Goal: Transaction & Acquisition: Download file/media

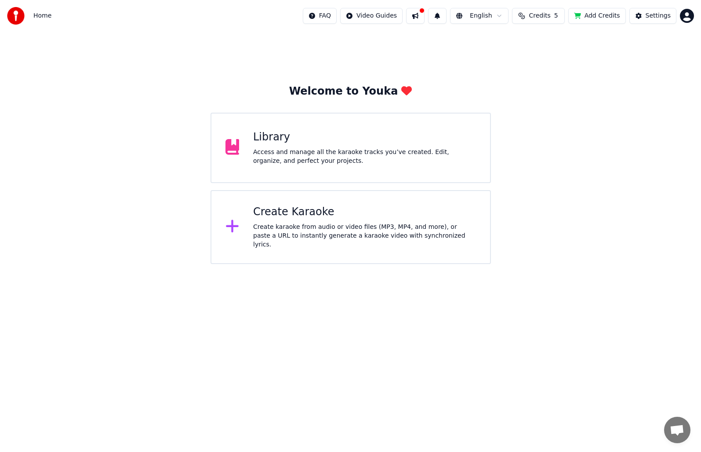
click at [290, 151] on div "Access and manage all the karaoke tracks you’ve created. Edit, organize, and pe…" at bounding box center [364, 157] width 223 height 18
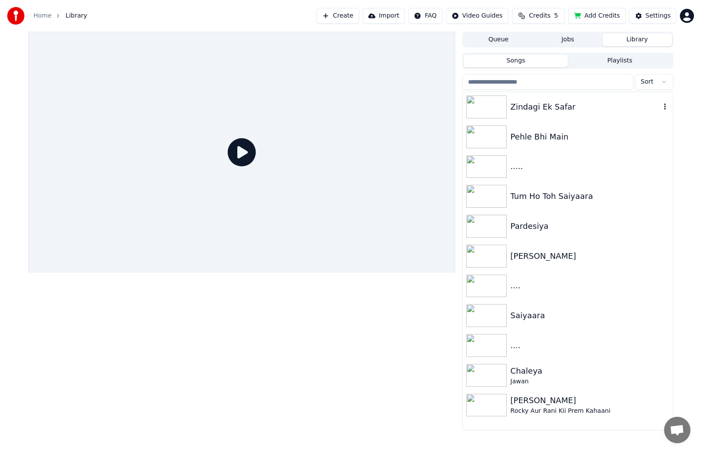
click at [522, 108] on div "Zindagi Ek Safar" at bounding box center [586, 107] width 150 height 12
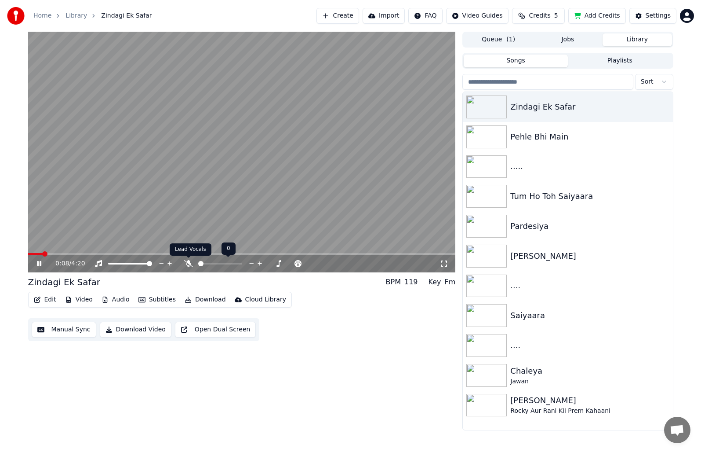
click at [191, 264] on icon at bounding box center [188, 263] width 9 height 7
drag, startPoint x: 135, startPoint y: 260, endPoint x: 130, endPoint y: 262, distance: 5.4
click at [130, 262] on div at bounding box center [138, 263] width 71 height 9
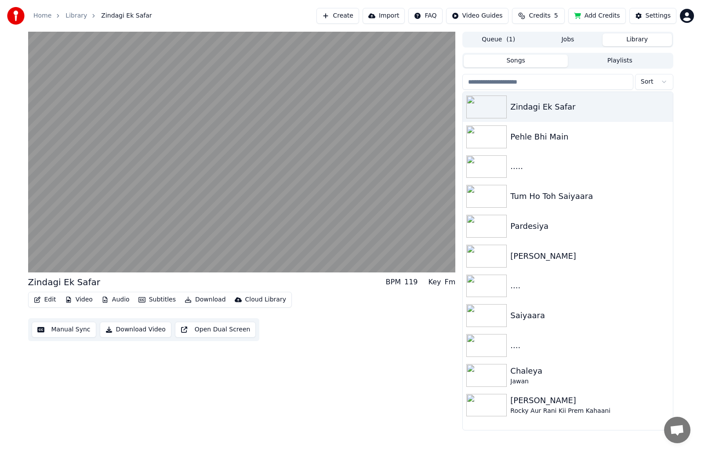
click at [70, 328] on button "Manual Sync" at bounding box center [64, 329] width 65 height 16
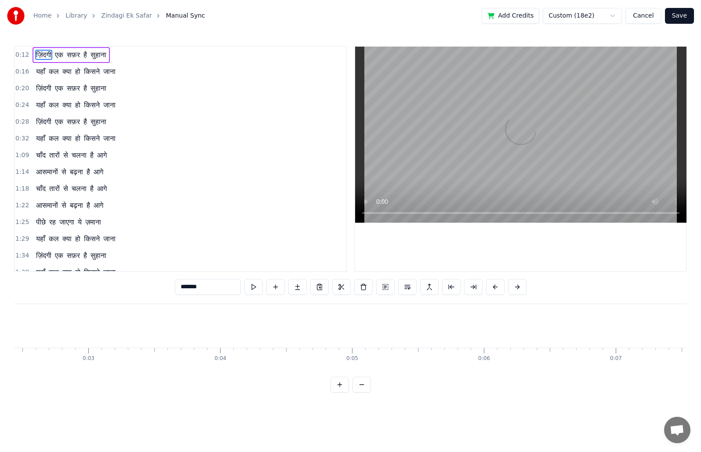
scroll to position [0, 1613]
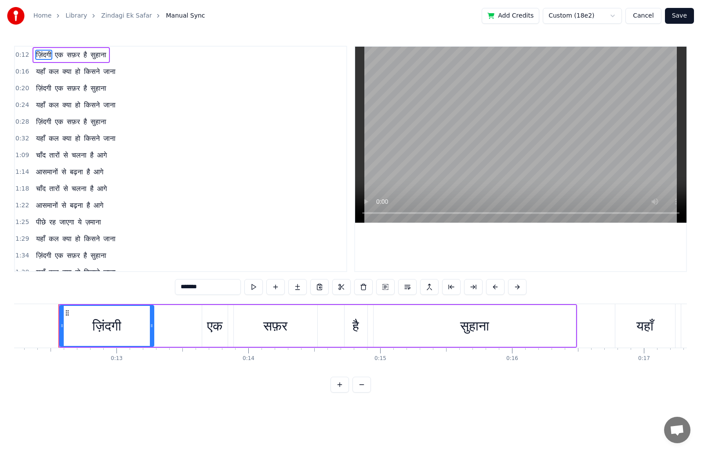
click at [69, 135] on span "क्या" at bounding box center [67, 138] width 11 height 10
type input "****"
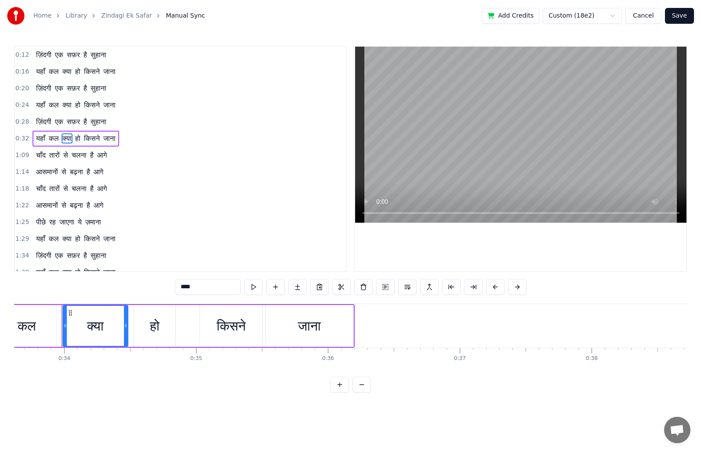
scroll to position [0, 4438]
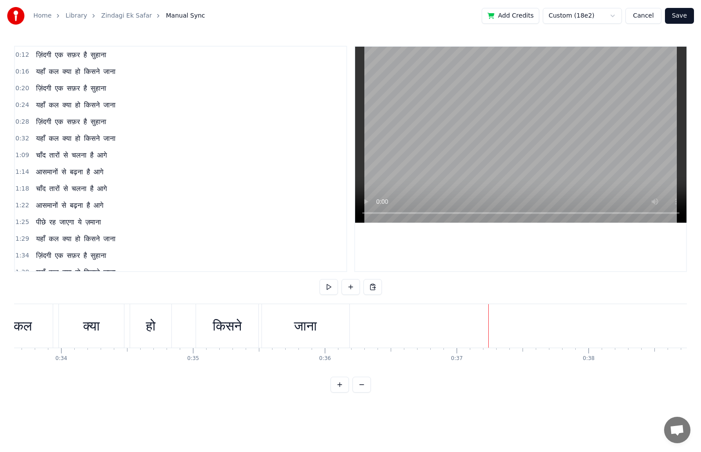
click at [642, 11] on button "Cancel" at bounding box center [644, 16] width 36 height 16
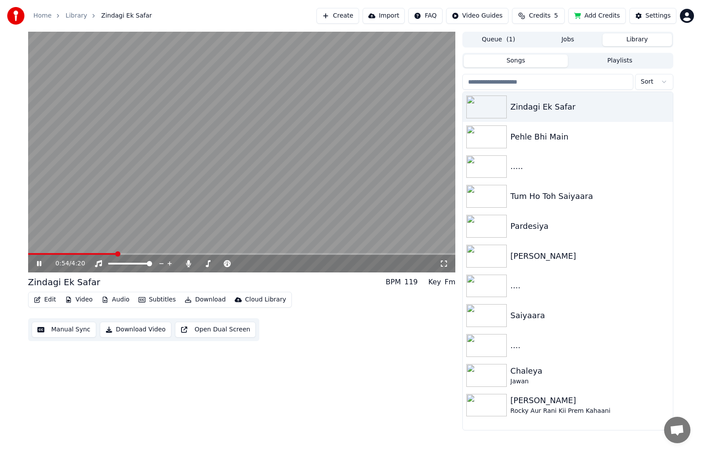
click at [117, 253] on span at bounding box center [242, 254] width 428 height 2
click at [134, 253] on span at bounding box center [242, 254] width 428 height 2
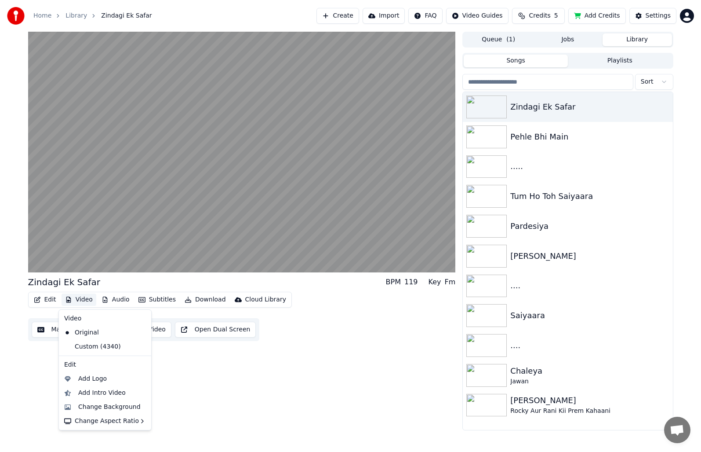
click at [86, 299] on button "Video" at bounding box center [79, 299] width 35 height 12
click at [98, 345] on div "Custom (4340)" at bounding box center [99, 346] width 76 height 14
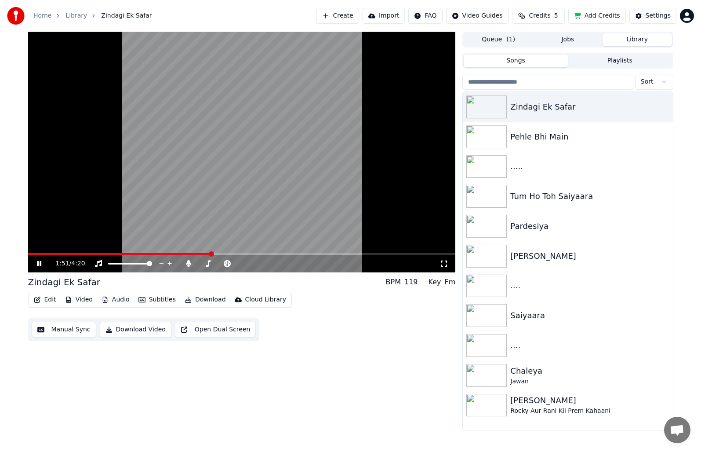
click at [80, 298] on button "Video" at bounding box center [79, 299] width 35 height 12
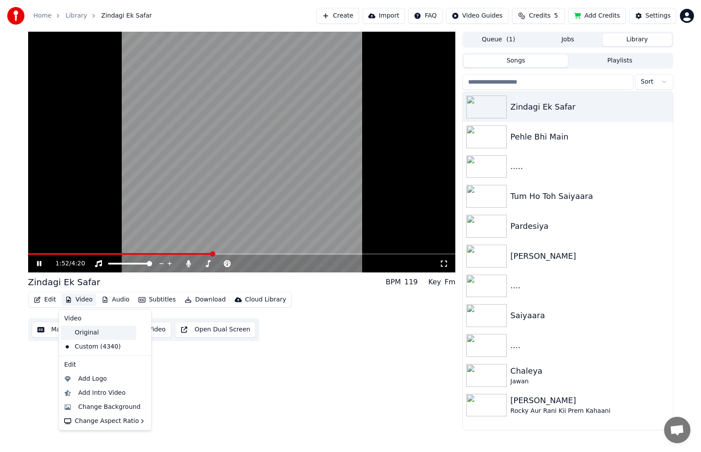
click at [79, 327] on div "Original" at bounding box center [99, 332] width 76 height 14
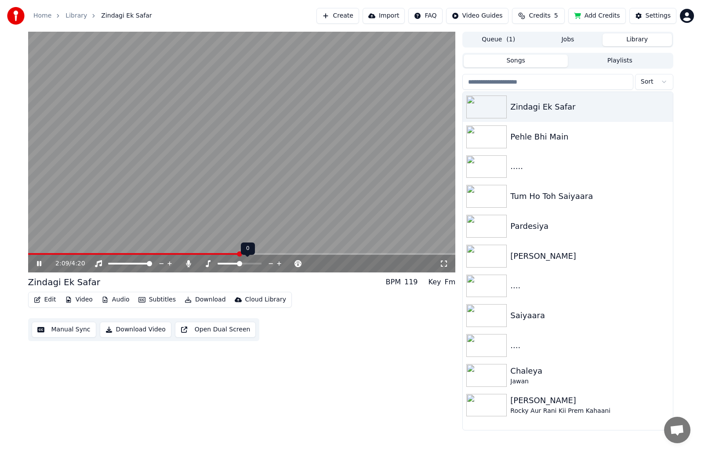
click at [241, 263] on span at bounding box center [239, 263] width 5 height 5
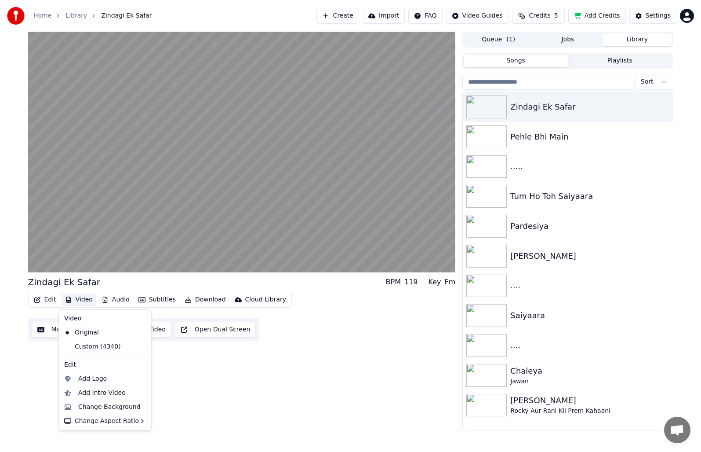
click at [90, 299] on button "Video" at bounding box center [79, 299] width 35 height 12
click at [102, 379] on div "Add Logo" at bounding box center [92, 378] width 29 height 9
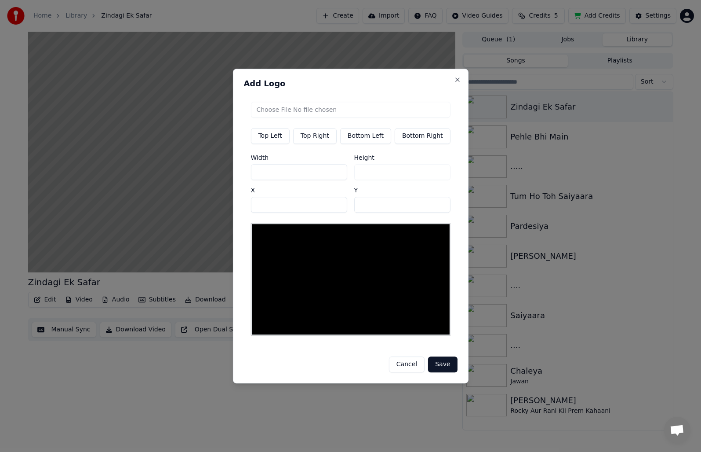
click at [288, 113] on input "file" at bounding box center [351, 110] width 200 height 16
type input "**********"
click at [436, 357] on button "Save" at bounding box center [442, 364] width 29 height 16
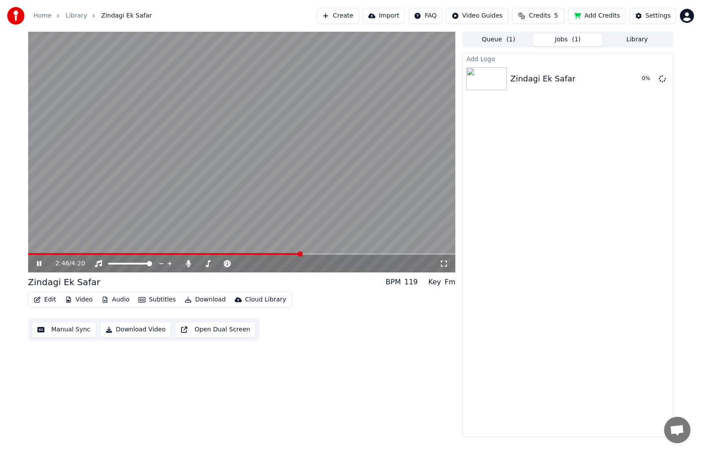
click at [241, 161] on video at bounding box center [242, 152] width 428 height 241
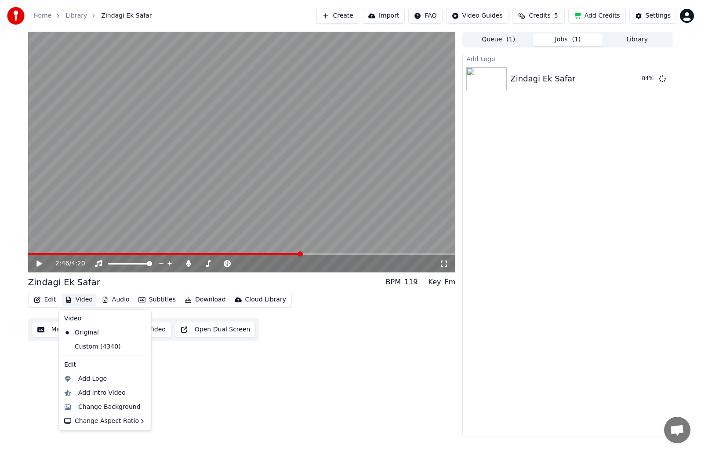
click at [86, 298] on button "Video" at bounding box center [79, 299] width 35 height 12
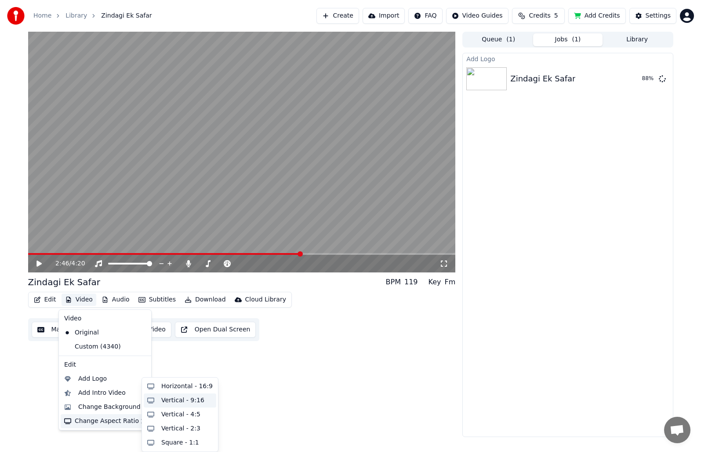
click at [184, 401] on div "Vertical - 9:16" at bounding box center [182, 400] width 43 height 9
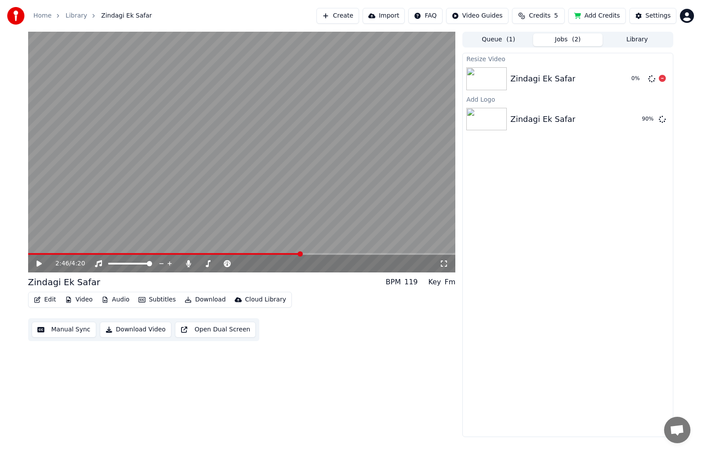
click at [502, 77] on img at bounding box center [487, 78] width 40 height 23
click at [646, 120] on button "Play" at bounding box center [642, 119] width 28 height 16
click at [95, 254] on span at bounding box center [242, 254] width 428 height 2
click at [241, 150] on video at bounding box center [242, 152] width 428 height 241
click at [167, 211] on video at bounding box center [242, 152] width 428 height 241
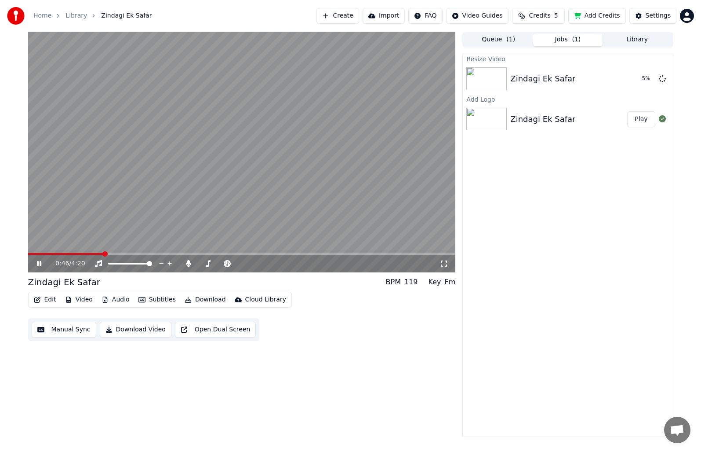
click at [108, 253] on span at bounding box center [104, 253] width 5 height 5
click at [132, 254] on span at bounding box center [242, 254] width 428 height 2
click at [157, 253] on span at bounding box center [242, 254] width 428 height 2
click at [199, 297] on button "Download" at bounding box center [205, 299] width 48 height 12
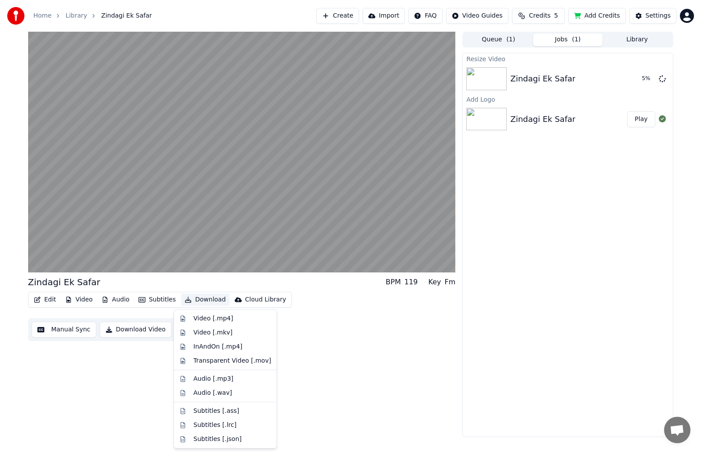
click at [311, 339] on div "Edit Video Audio Subtitles Download Cloud Library Manual Sync Download Video Op…" at bounding box center [242, 316] width 428 height 49
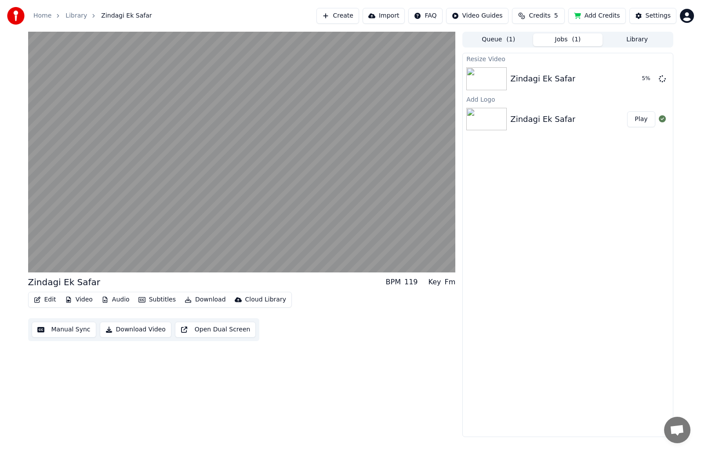
click at [140, 331] on button "Download Video" at bounding box center [136, 329] width 72 height 16
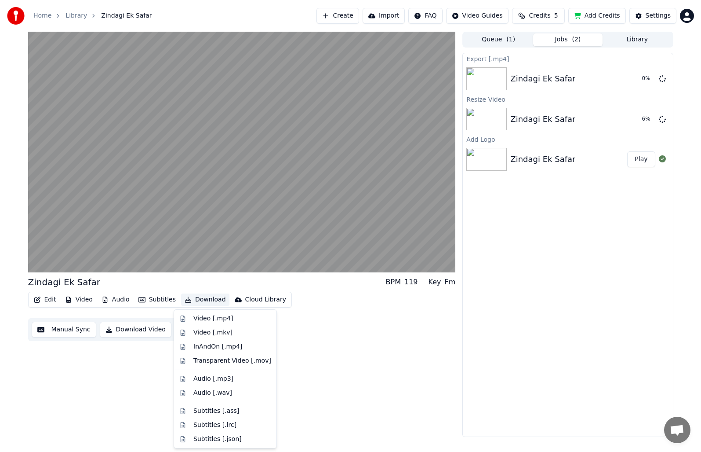
click at [201, 299] on button "Download" at bounding box center [205, 299] width 48 height 12
click at [211, 320] on div "Video [.mp4]" at bounding box center [213, 318] width 40 height 9
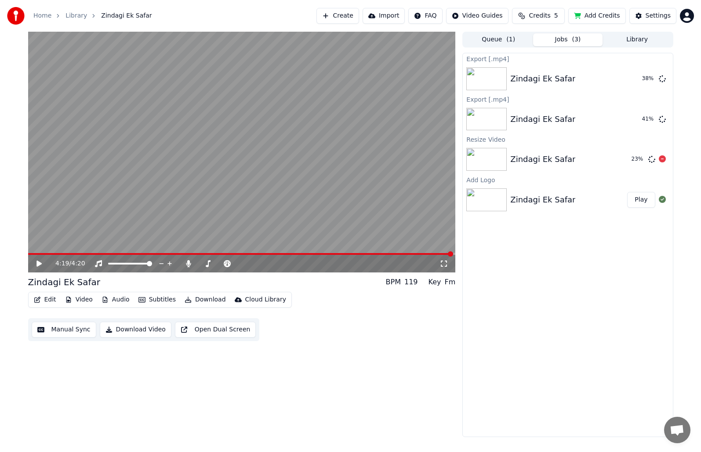
click at [530, 160] on div "Zindagi Ek Safar" at bounding box center [543, 159] width 65 height 12
click at [647, 158] on button "Play" at bounding box center [642, 159] width 28 height 16
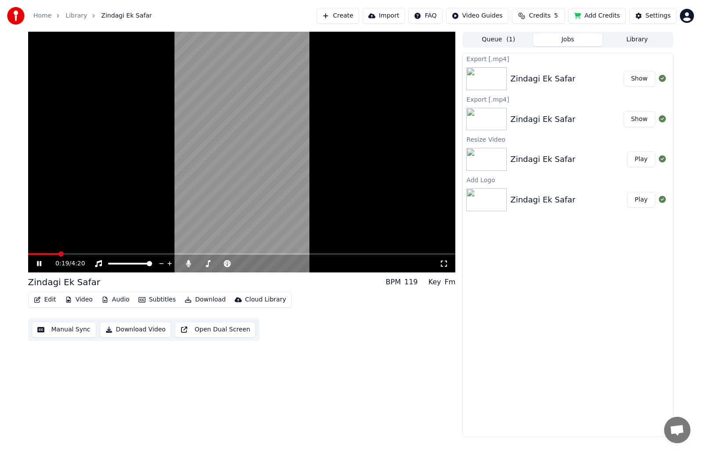
click at [58, 253] on span at bounding box center [242, 254] width 428 height 2
click at [41, 260] on icon at bounding box center [45, 263] width 21 height 7
click at [40, 264] on icon at bounding box center [38, 263] width 5 height 6
click at [107, 254] on span at bounding box center [242, 254] width 428 height 2
click at [139, 253] on span at bounding box center [242, 254] width 428 height 2
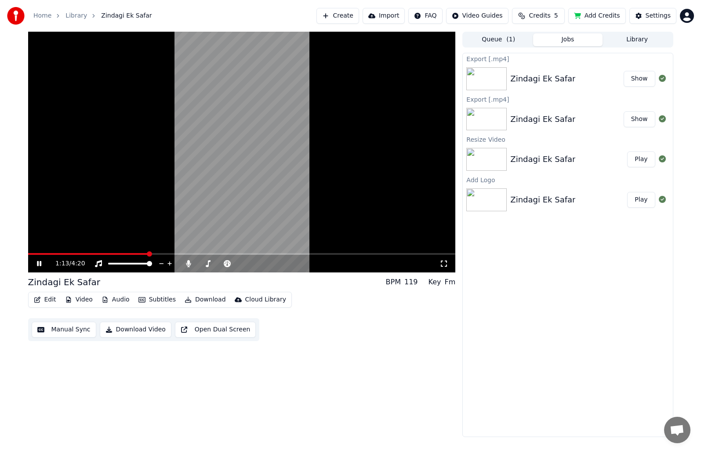
click at [40, 266] on icon at bounding box center [45, 263] width 21 height 7
